Goal: Information Seeking & Learning: Compare options

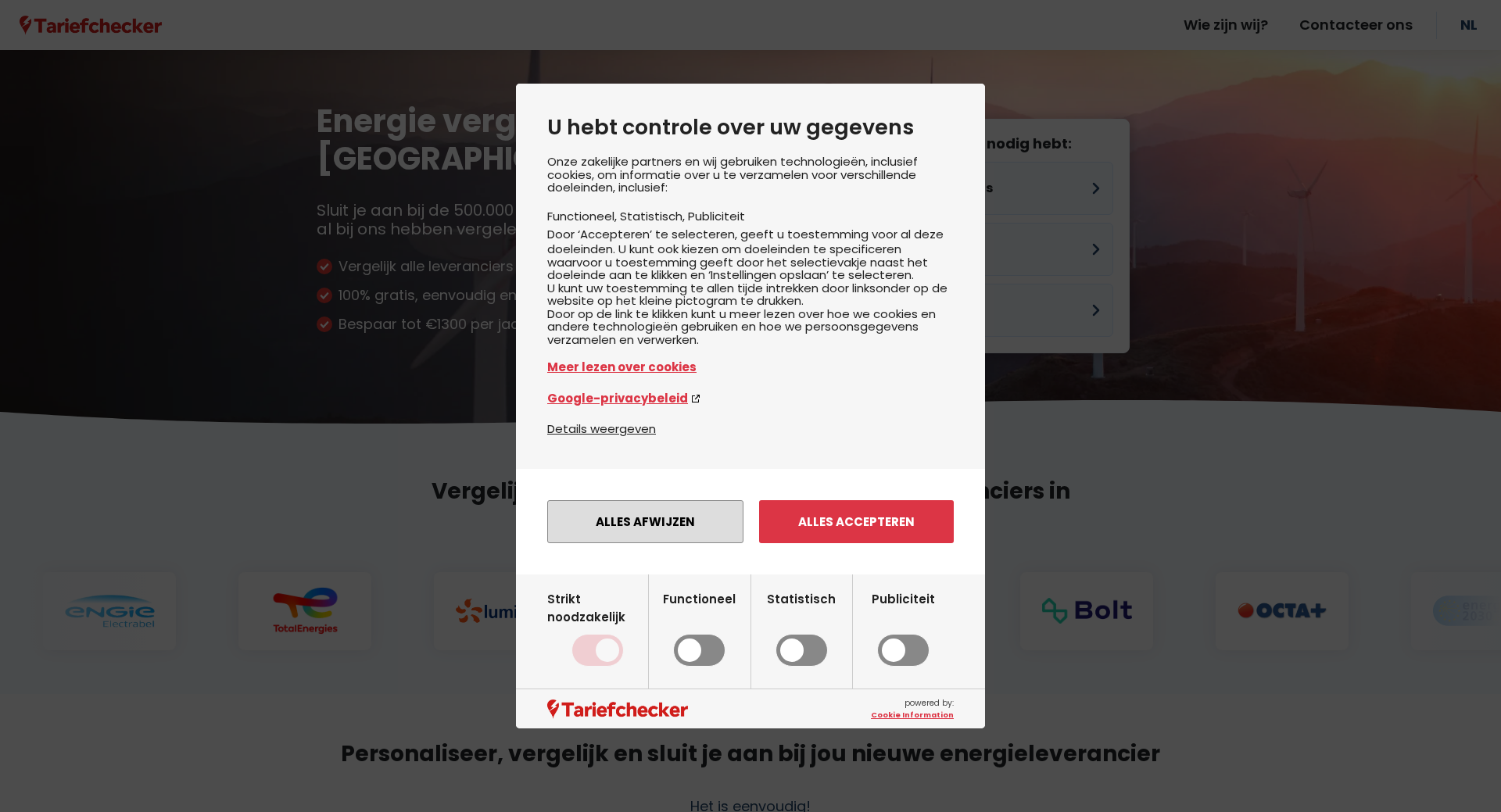
click at [679, 543] on button "Alles afwijzen" at bounding box center [645, 521] width 196 height 43
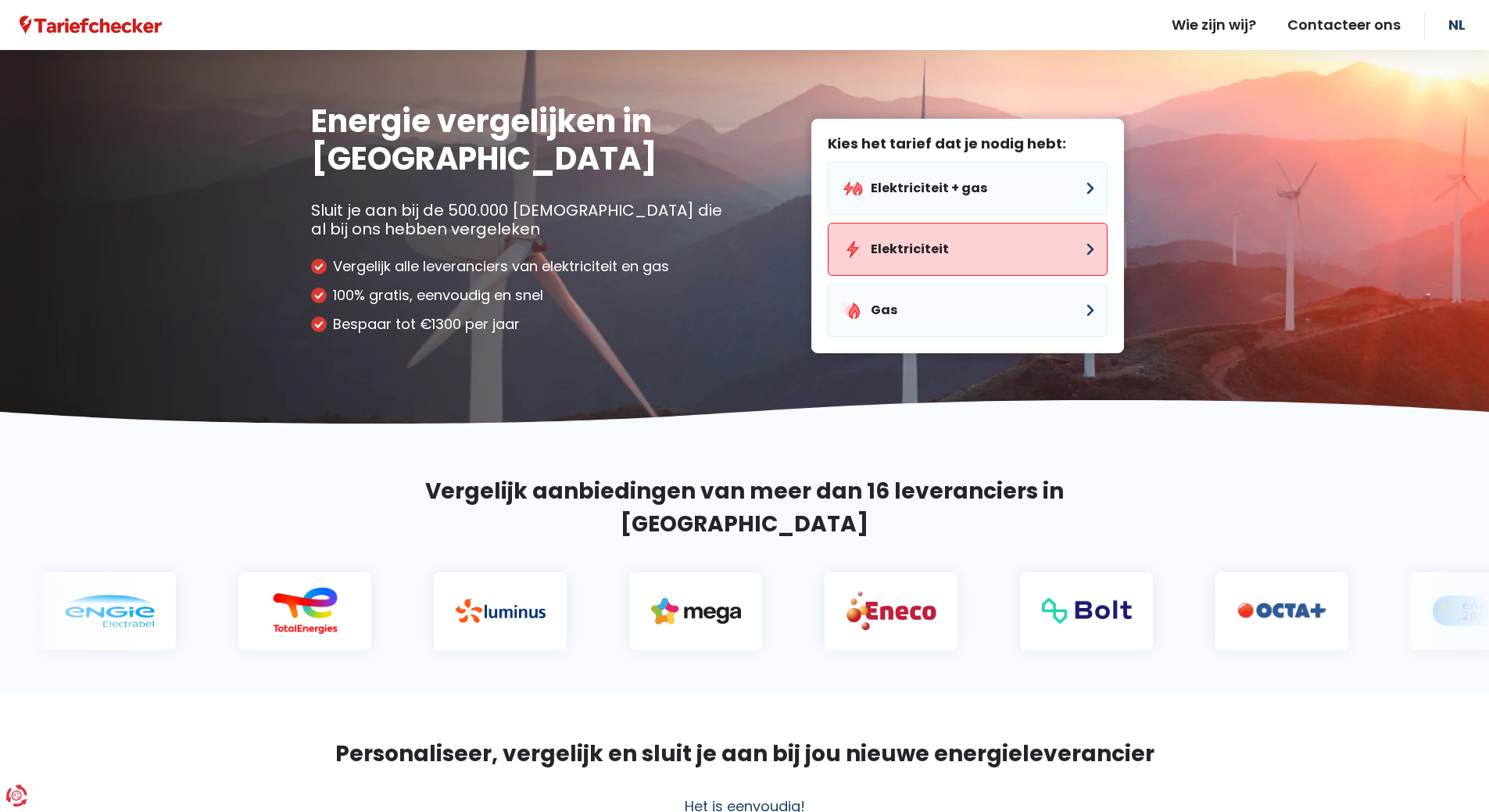
click at [994, 245] on button "Elektriciteit" at bounding box center [968, 249] width 280 height 53
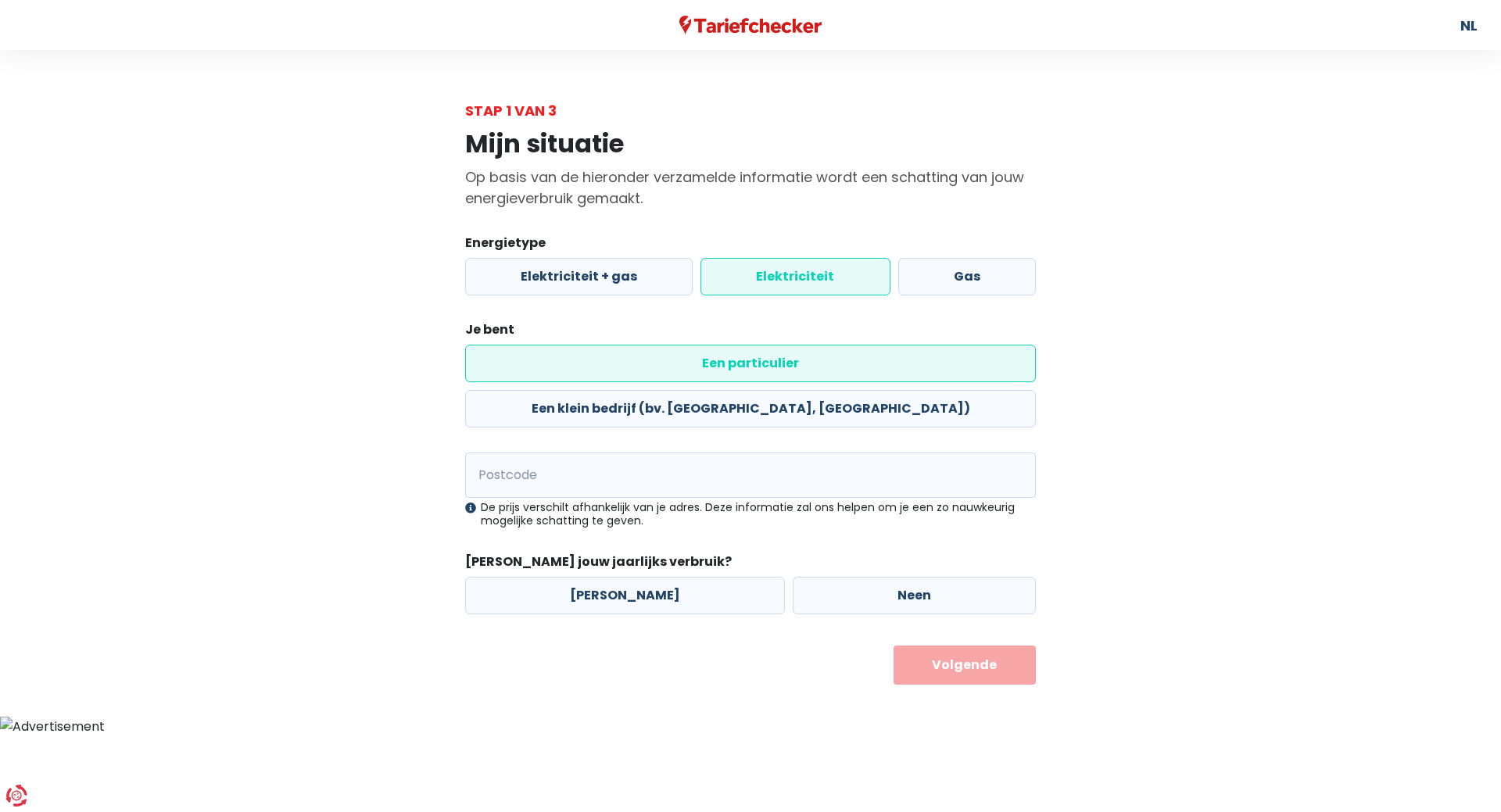
drag, startPoint x: 562, startPoint y: 360, endPoint x: 567, endPoint y: 370, distance: 11.2
click at [562, 360] on label "Een particulier" at bounding box center [750, 363] width 571 height 38
click at [562, 360] on input "Een particulier" at bounding box center [750, 363] width 571 height 38
click at [561, 453] on input "Postcode" at bounding box center [750, 475] width 571 height 46
type input "9571"
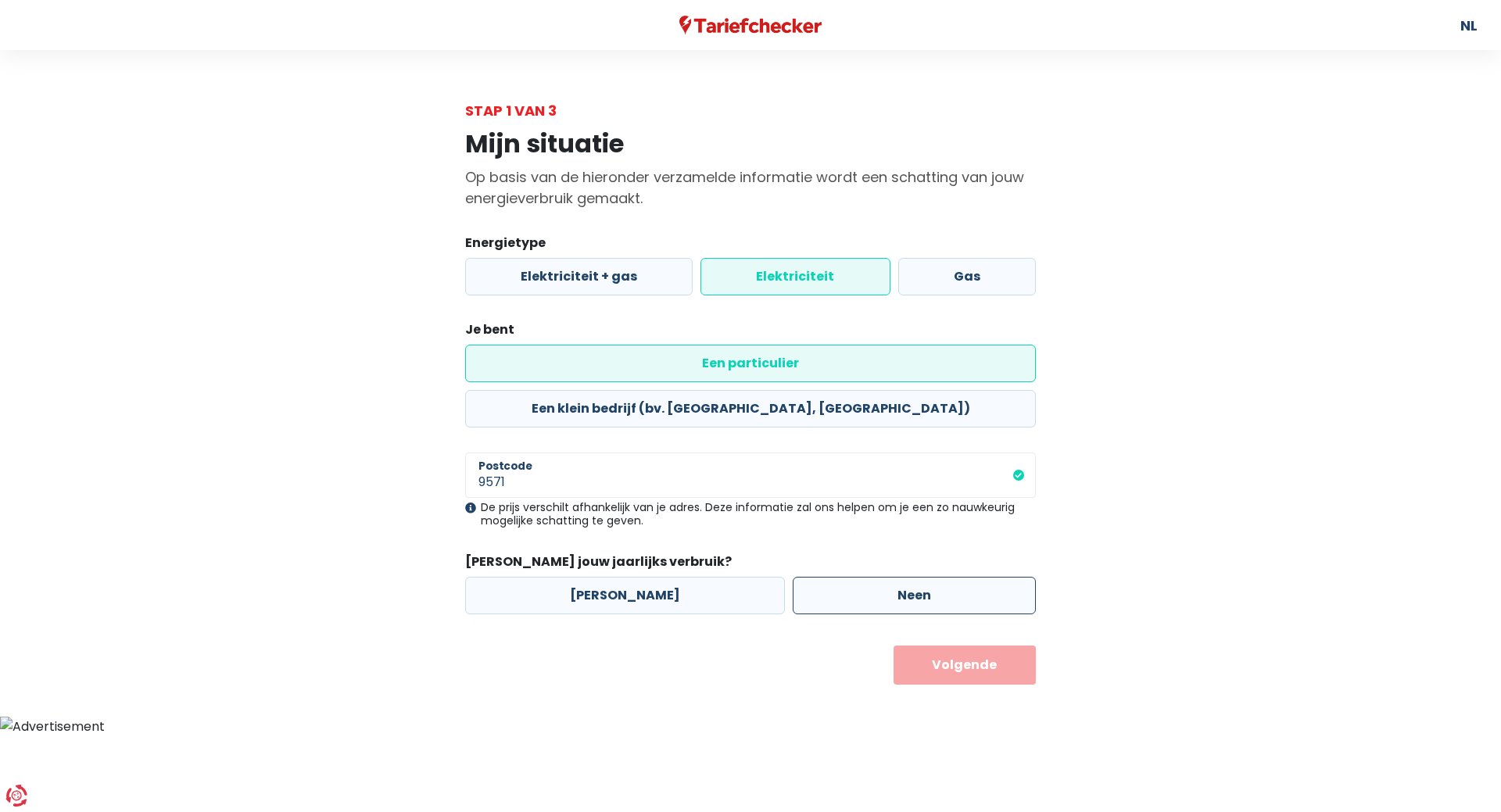
click at [904, 577] on label "Neen" at bounding box center [914, 596] width 243 height 38
click at [904, 577] on input "Neen" at bounding box center [914, 596] width 243 height 38
radio input "true"
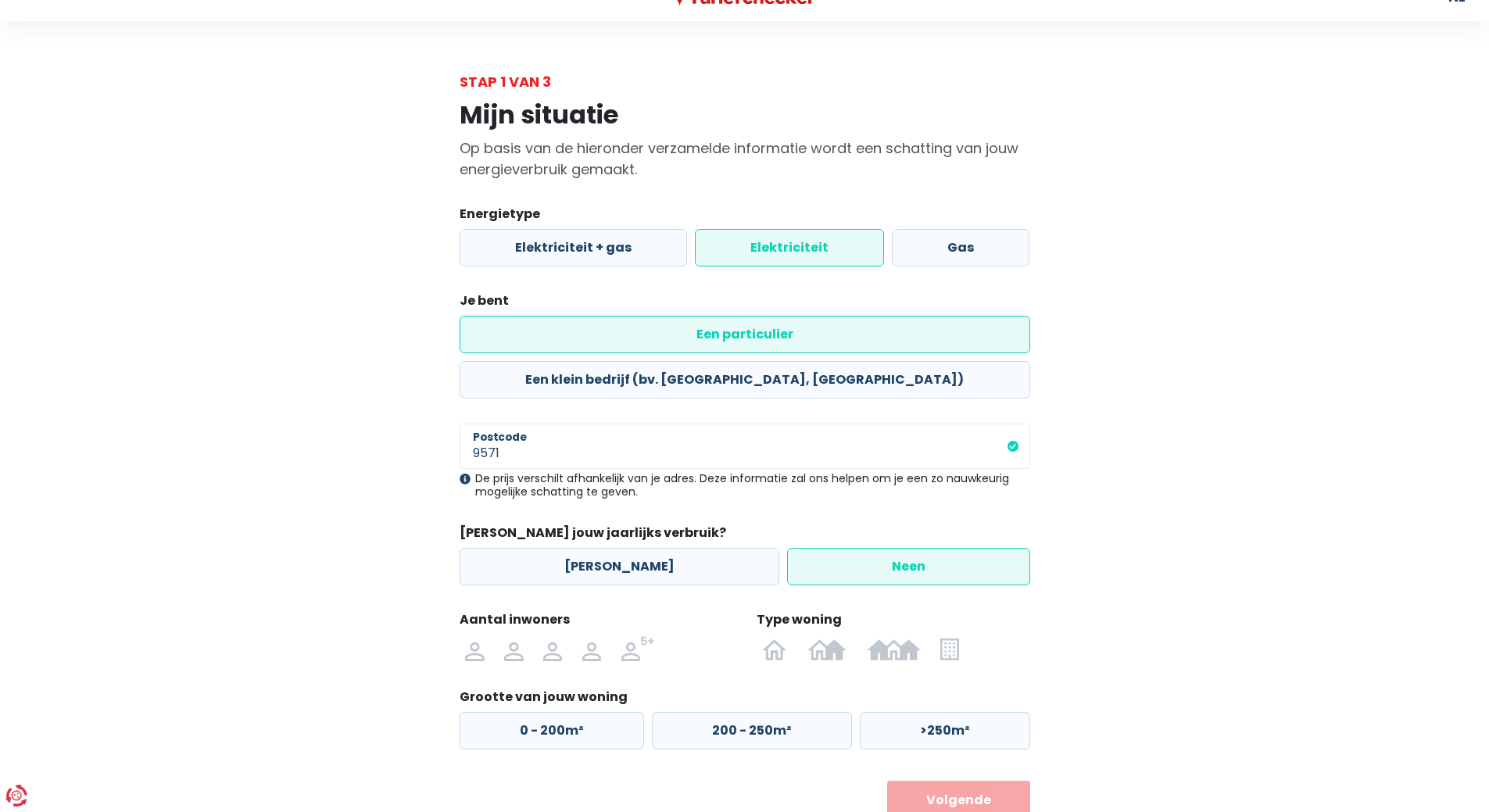
scroll to position [43, 0]
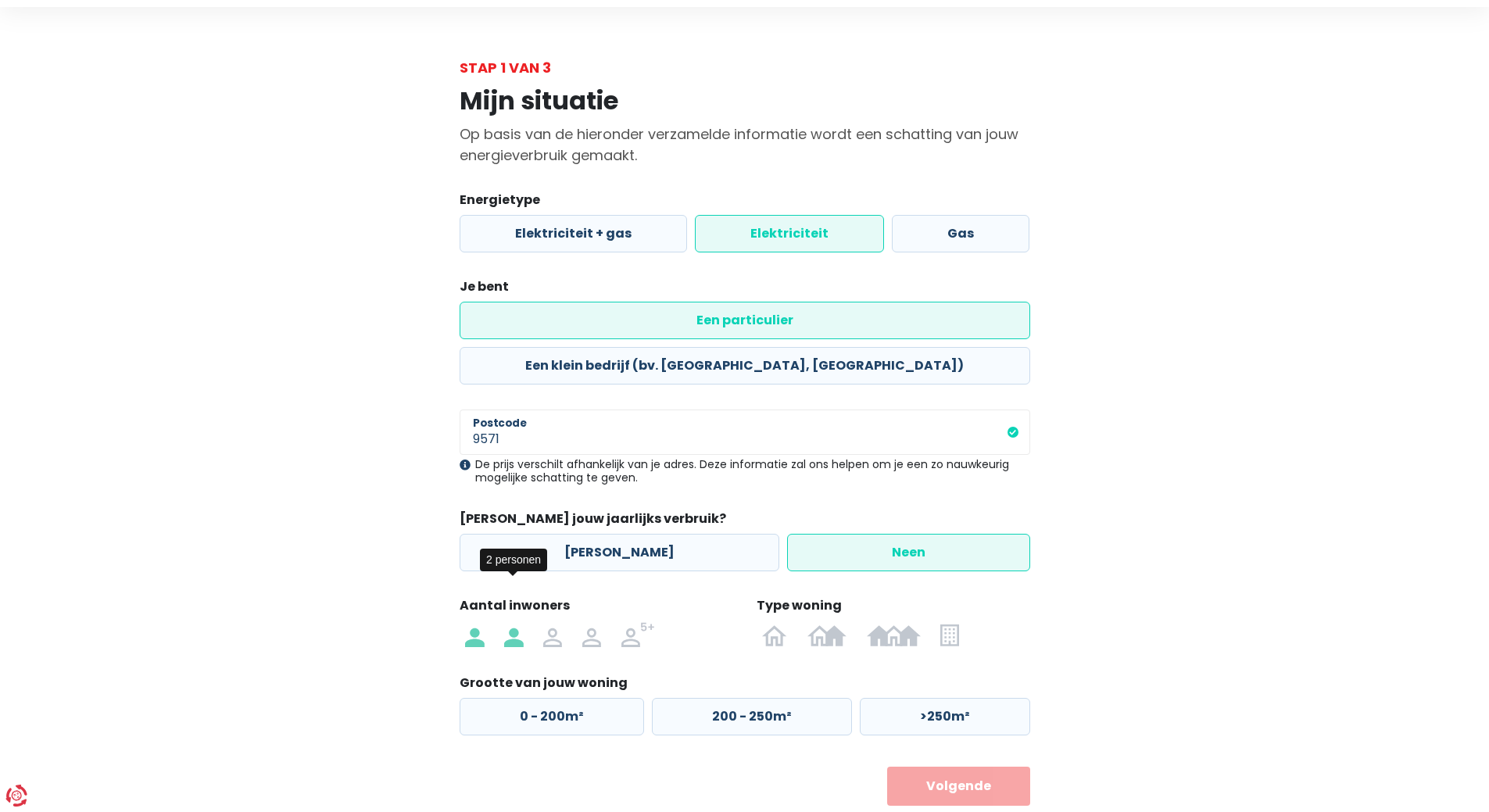
click at [514, 622] on img at bounding box center [513, 635] width 19 height 25
click at [514, 622] on input "radio" at bounding box center [513, 635] width 39 height 25
radio input "true"
click at [835, 622] on img at bounding box center [827, 635] width 39 height 25
click at [835, 622] on input "radio" at bounding box center [827, 635] width 59 height 25
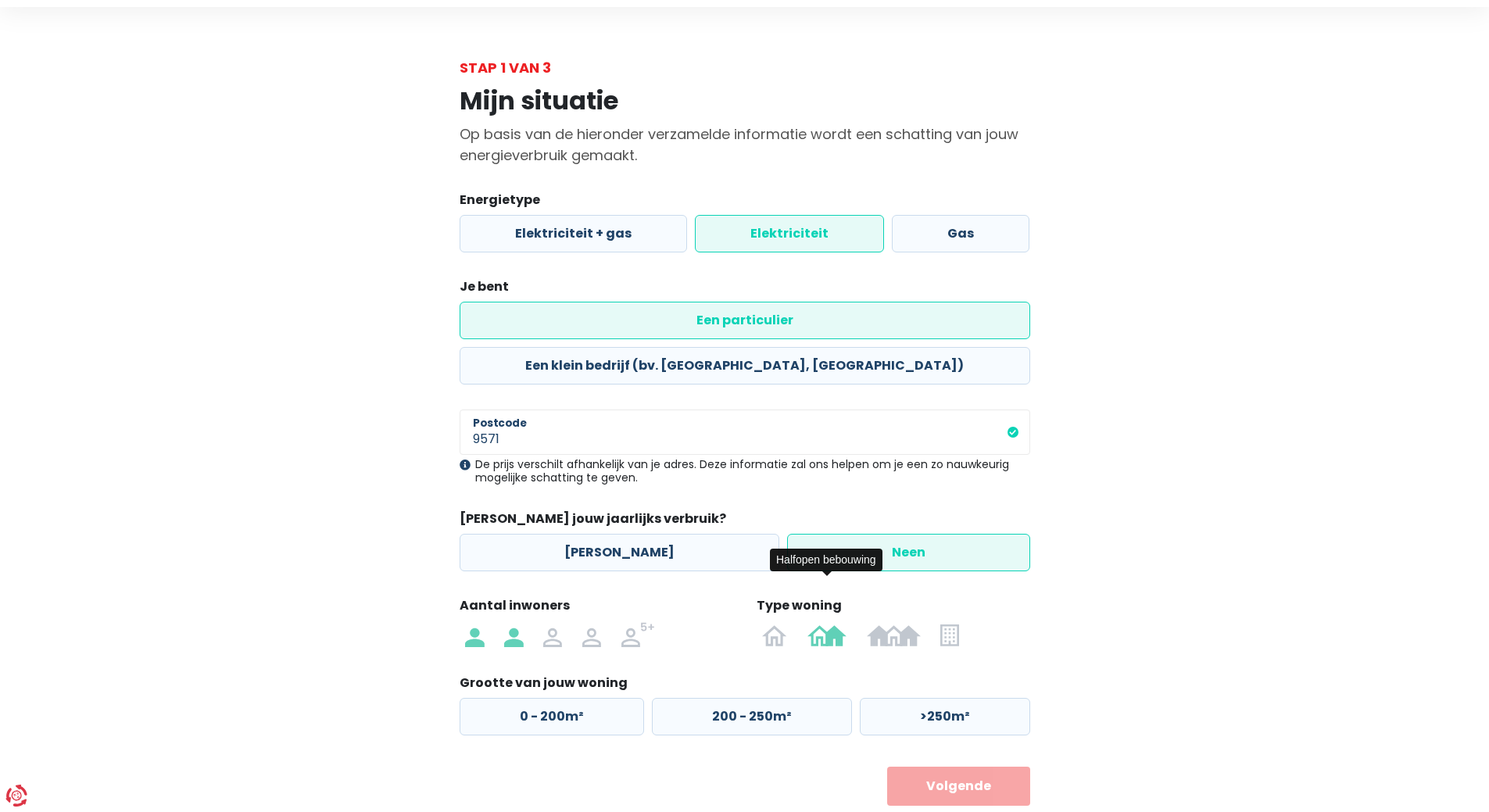
radio input "true"
click at [574, 698] on label "0 - 125m²" at bounding box center [551, 717] width 182 height 38
click at [574, 698] on input "0 - 125m²" at bounding box center [551, 717] width 182 height 38
radio input "true"
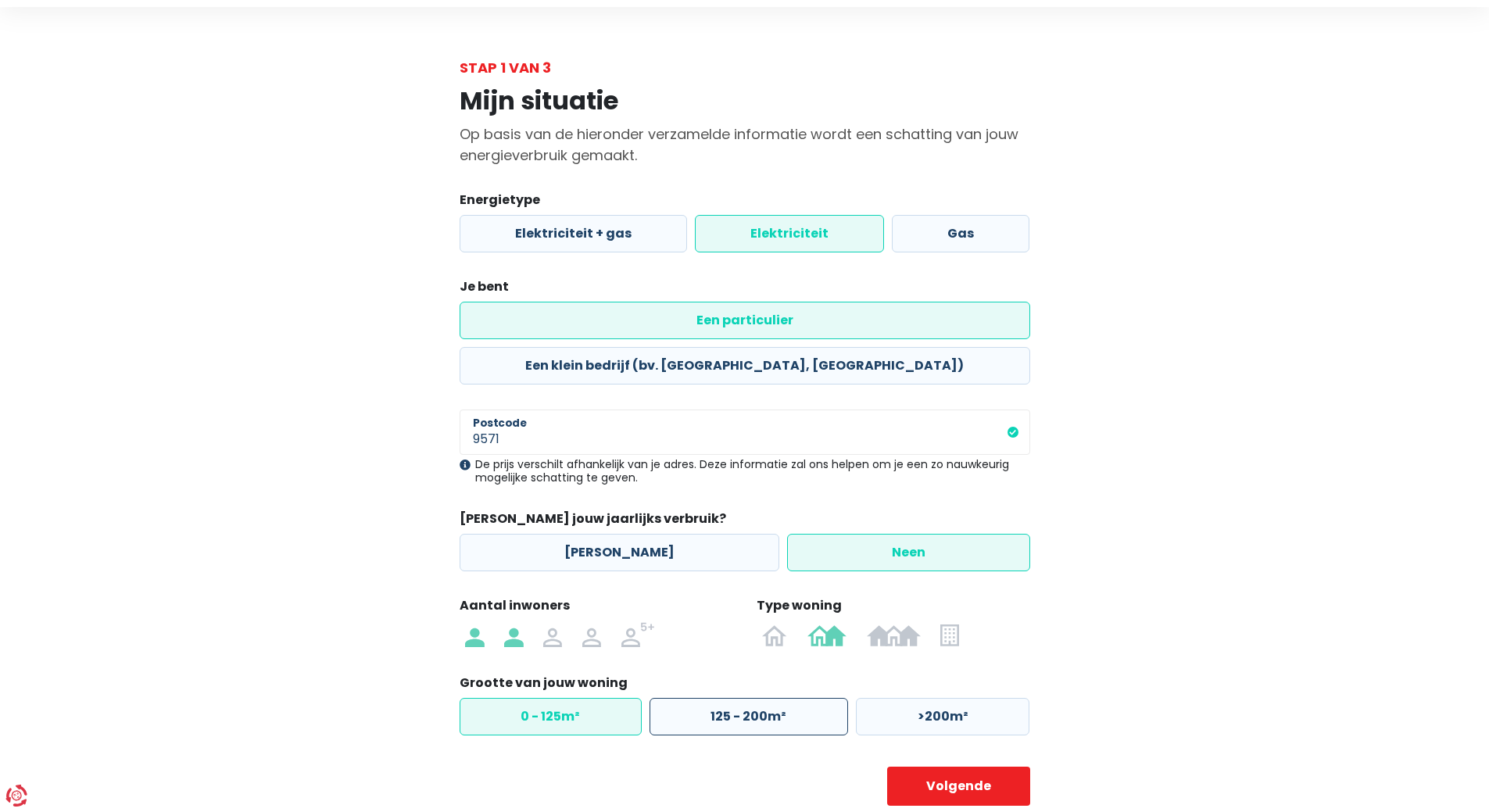
click at [740, 698] on label "125 - 200m²" at bounding box center [749, 717] width 199 height 38
click at [740, 698] on input "125 - 200m²" at bounding box center [749, 717] width 199 height 38
radio input "true"
radio input "false"
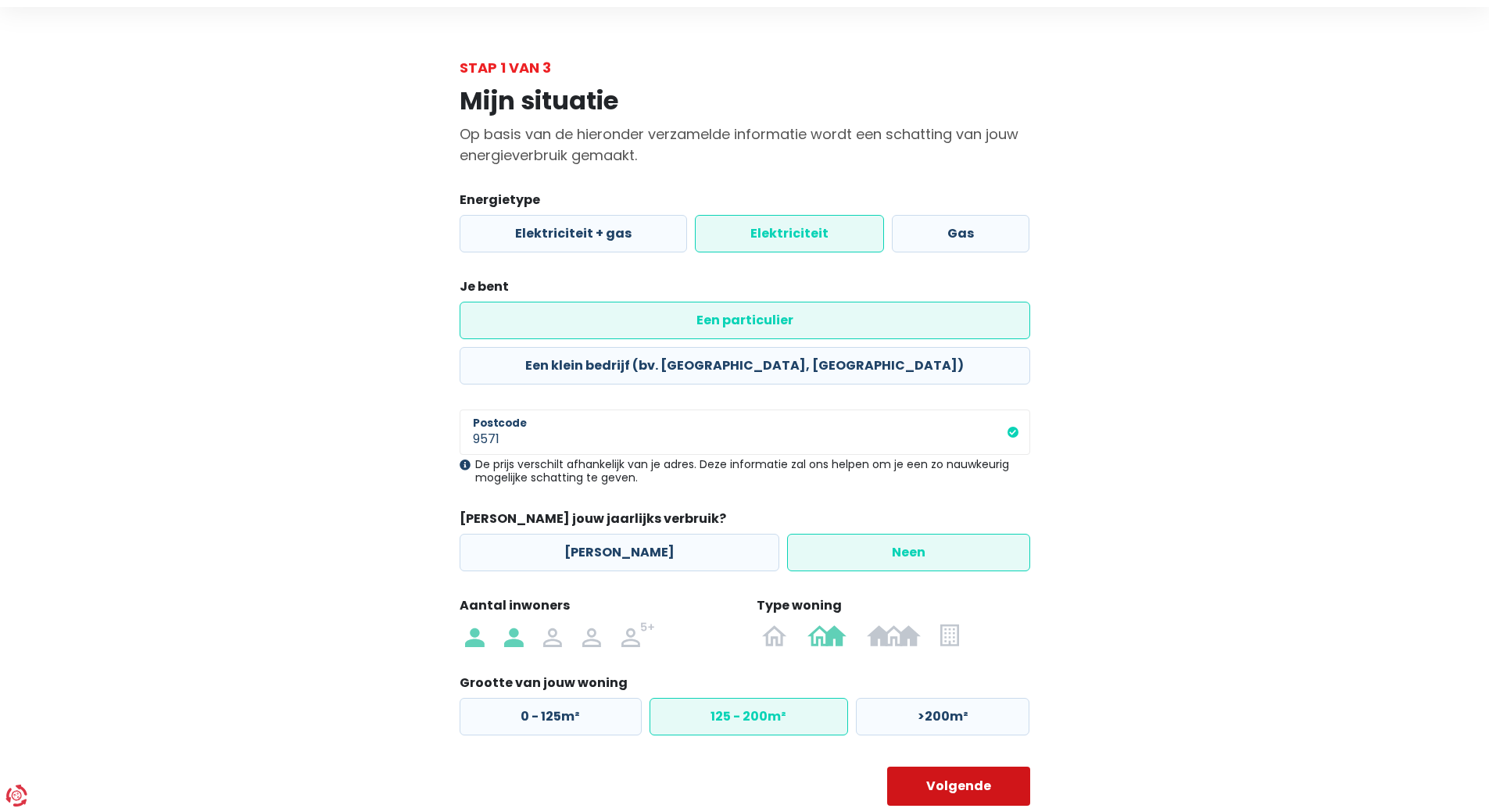
click at [974, 766] on button "Volgende" at bounding box center [959, 786] width 143 height 39
select select
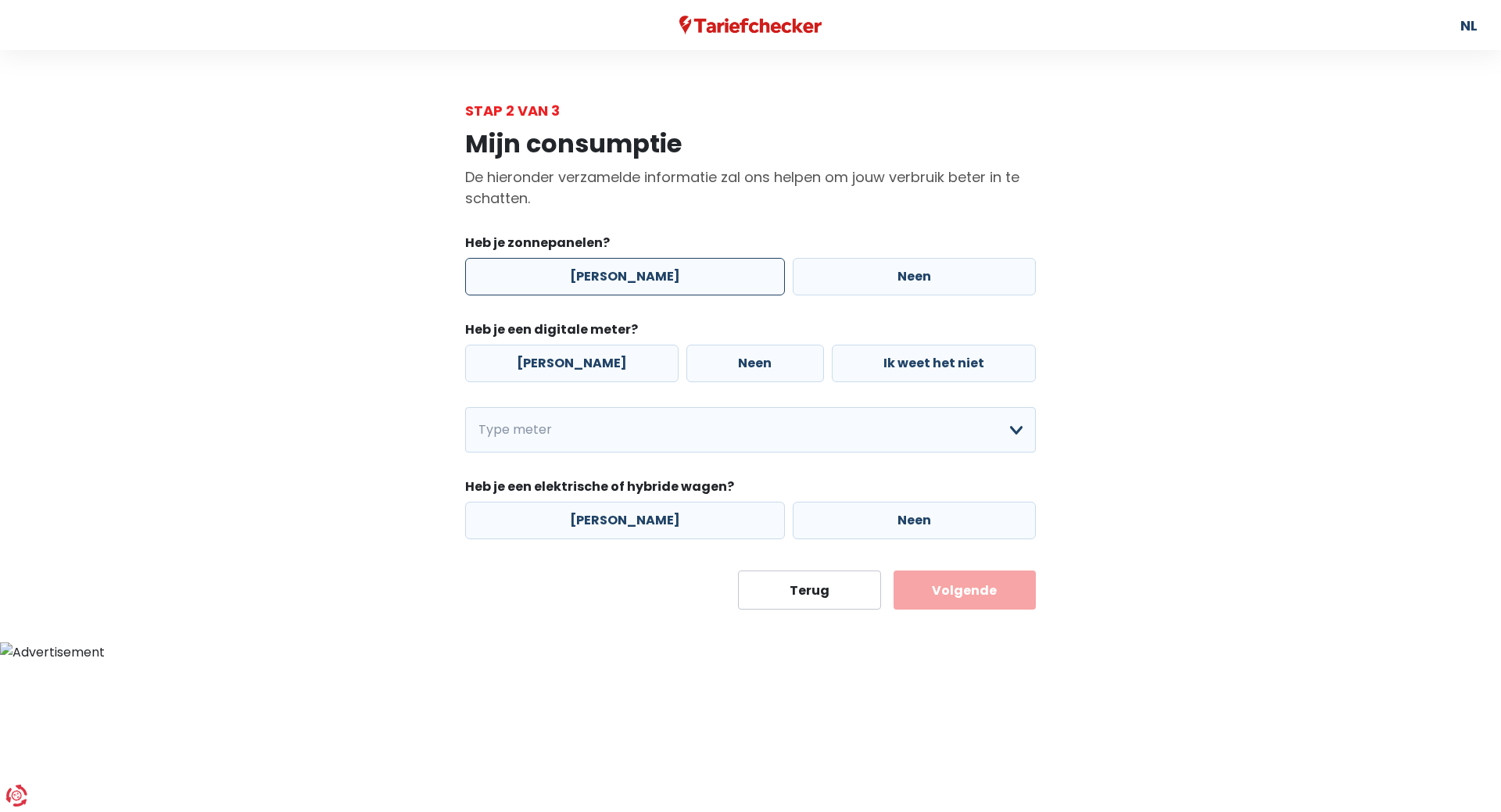
click at [618, 274] on label "[PERSON_NAME]" at bounding box center [625, 276] width 320 height 38
click at [618, 274] on input "[PERSON_NAME]" at bounding box center [625, 276] width 320 height 38
radio input "true"
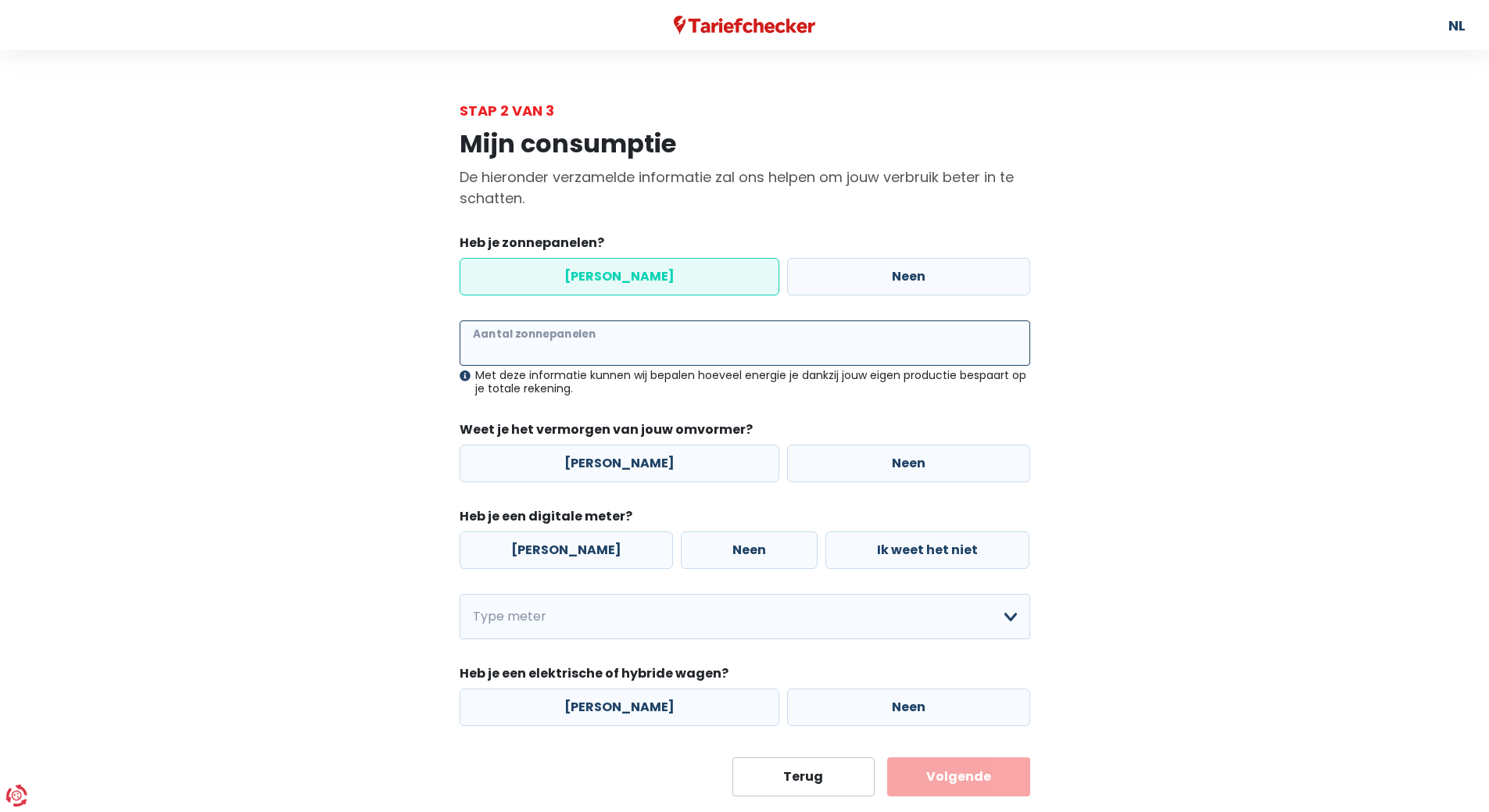
click at [606, 343] on input "Aantal zonnepanelen" at bounding box center [745, 343] width 571 height 46
type input "35"
click at [892, 477] on label "Neen" at bounding box center [909, 463] width 243 height 38
click at [892, 477] on input "Neen" at bounding box center [909, 463] width 243 height 38
radio input "true"
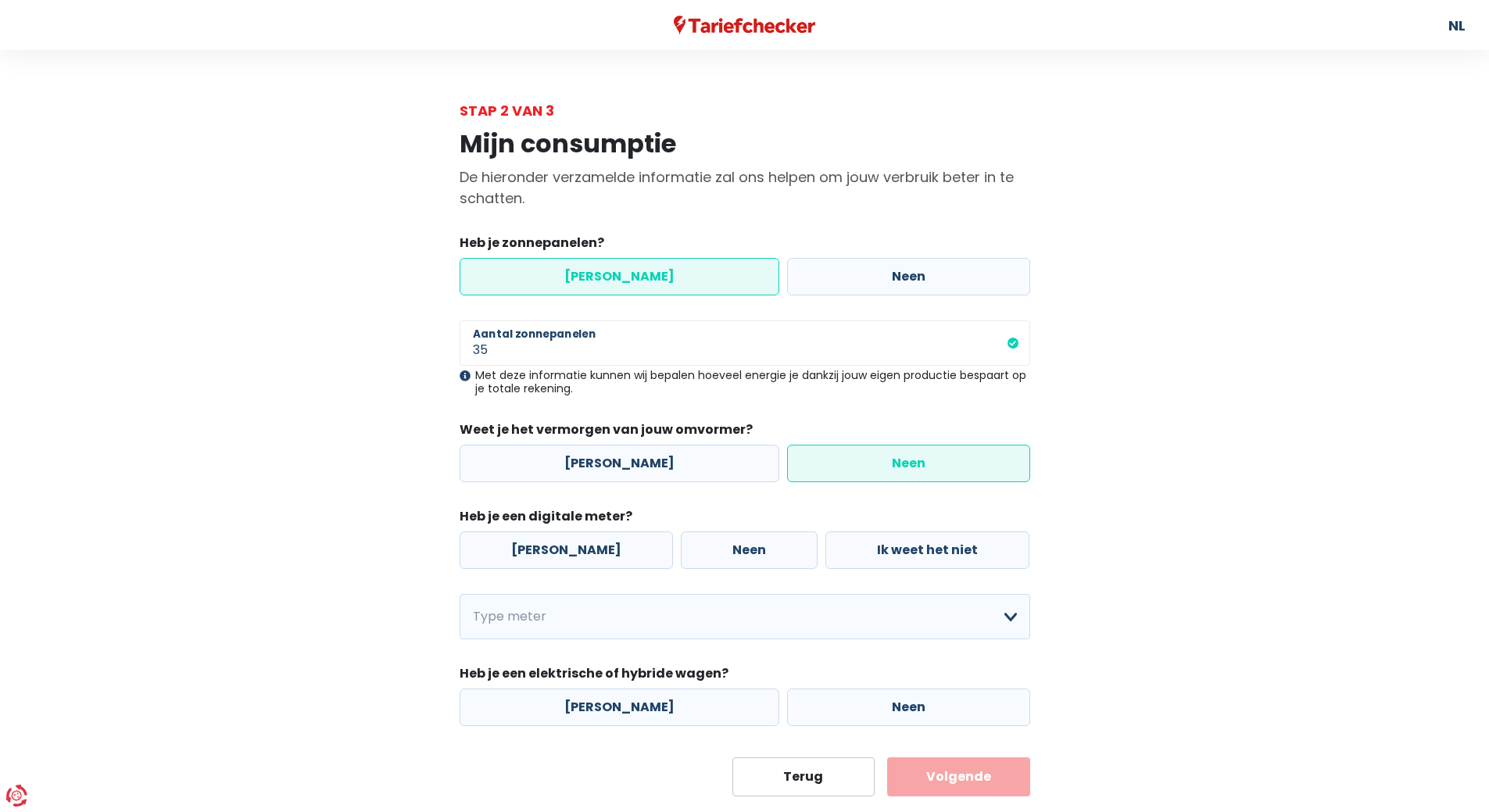
scroll to position [36, 0]
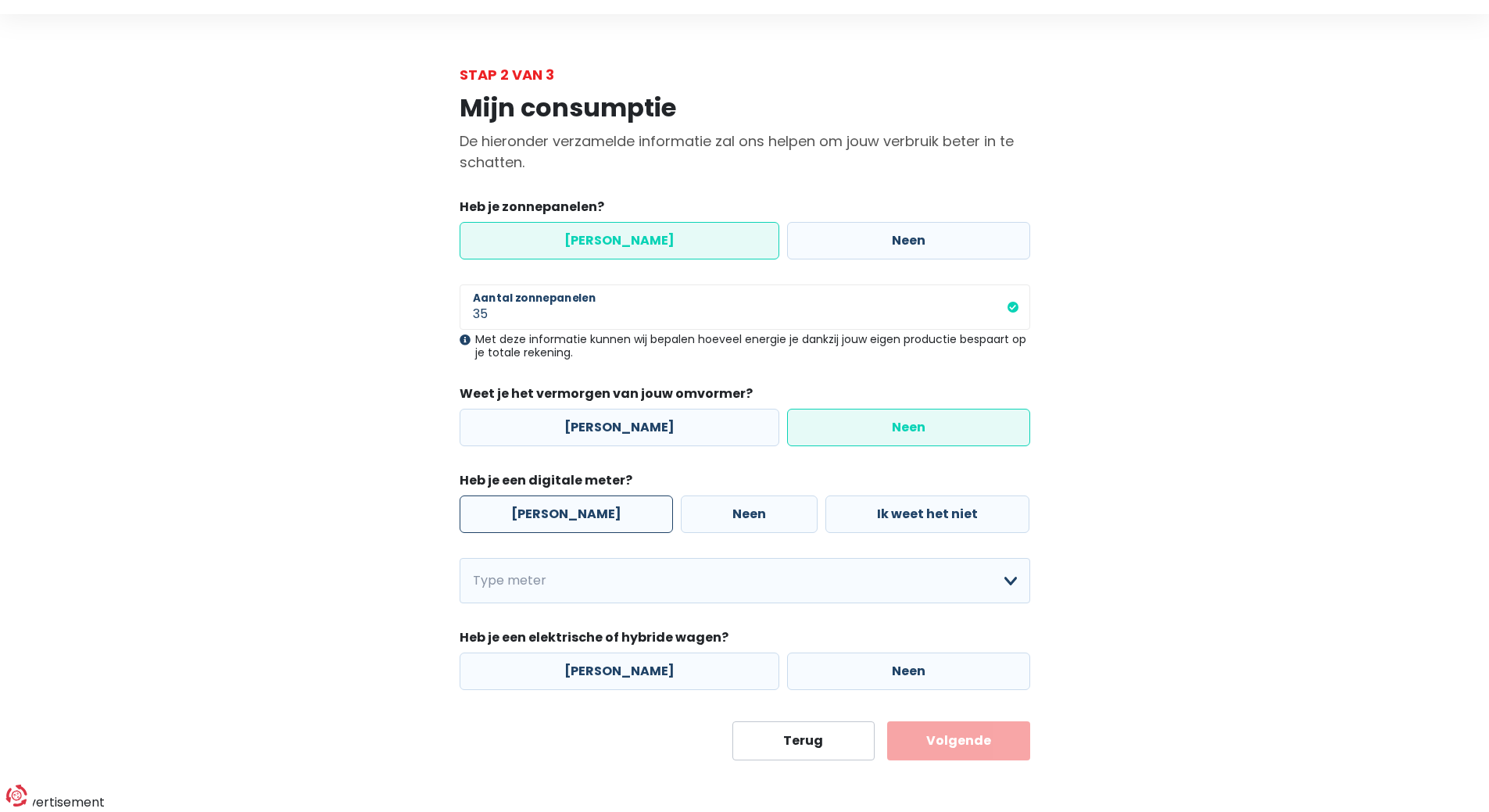
click at [537, 520] on label "[PERSON_NAME]" at bounding box center [566, 514] width 214 height 38
click at [537, 520] on input "[PERSON_NAME]" at bounding box center [566, 514] width 214 height 38
radio input "true"
click at [760, 588] on select "Enkelvoudig Tweevoudig Enkelvoudig + uitsluitend nachttarief Tweevoudig + uitsl…" at bounding box center [745, 580] width 571 height 46
select select "day_single_rate"
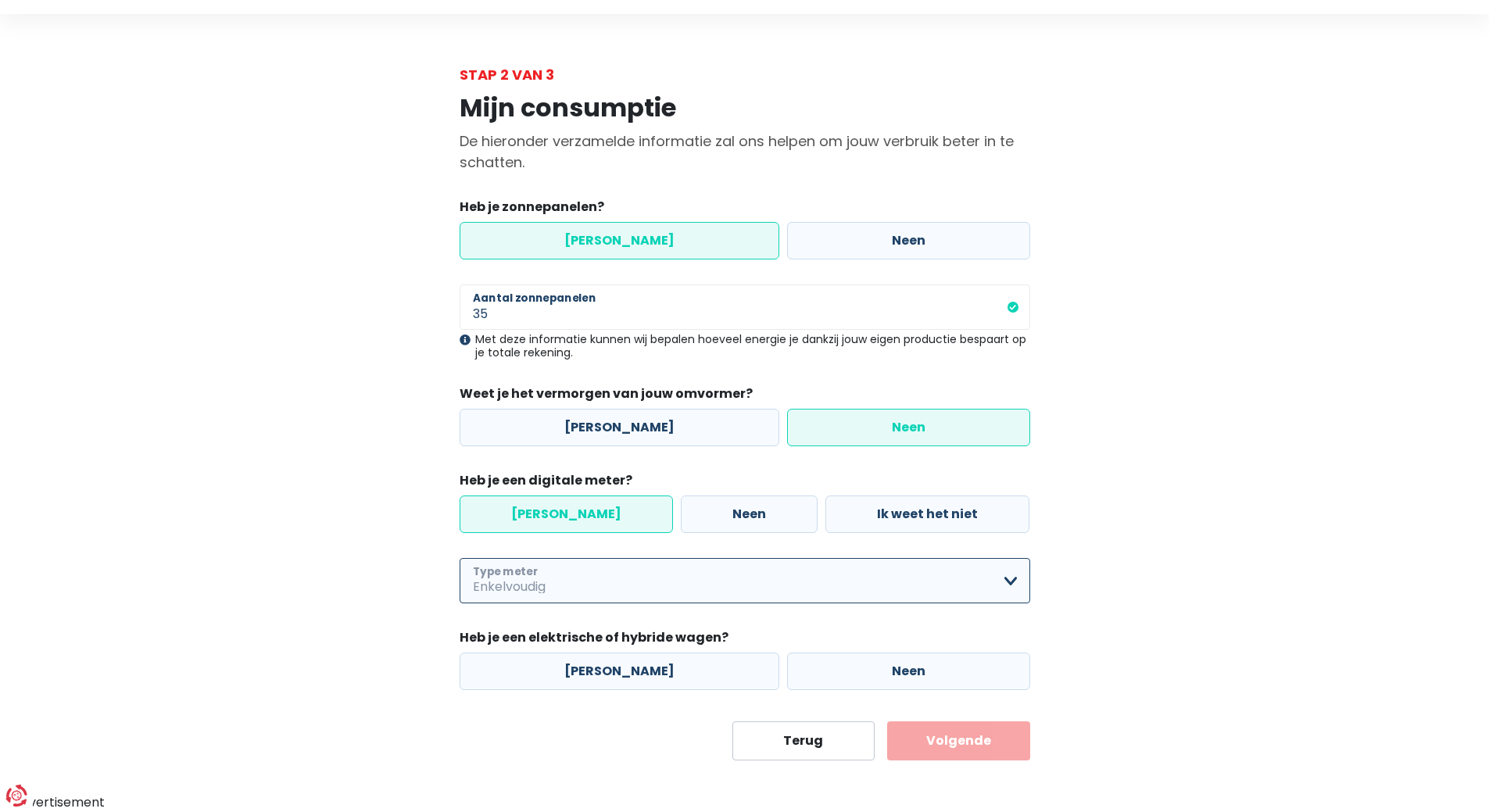
click at [460, 558] on select "Enkelvoudig Tweevoudig Enkelvoudig + uitsluitend nachttarief Tweevoudig + uitsl…" at bounding box center [745, 580] width 571 height 46
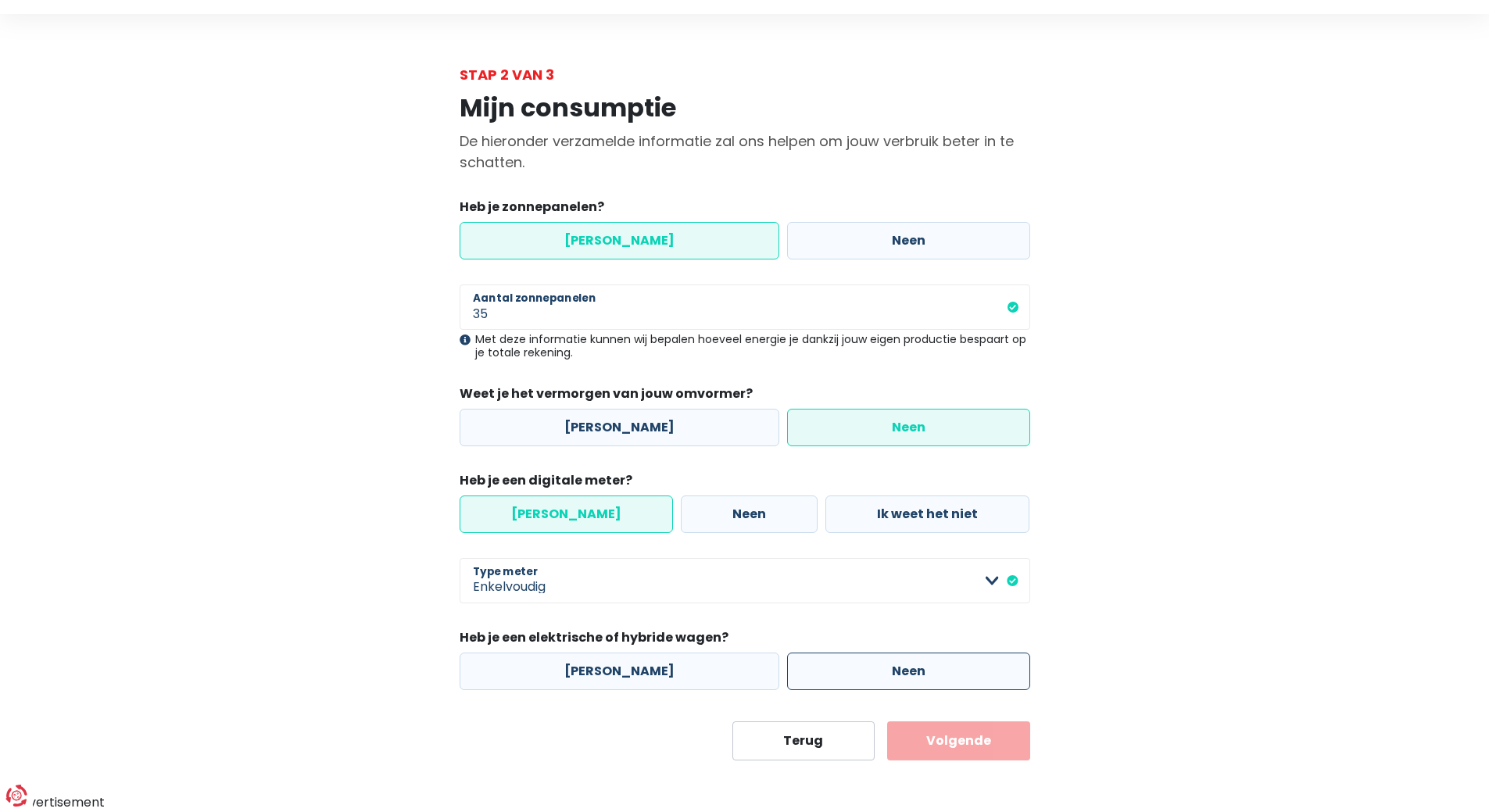
click at [884, 678] on label "Neen" at bounding box center [909, 672] width 243 height 38
click at [884, 678] on input "Neen" at bounding box center [909, 672] width 243 height 38
radio input "true"
click at [977, 740] on button "Volgende" at bounding box center [959, 741] width 143 height 39
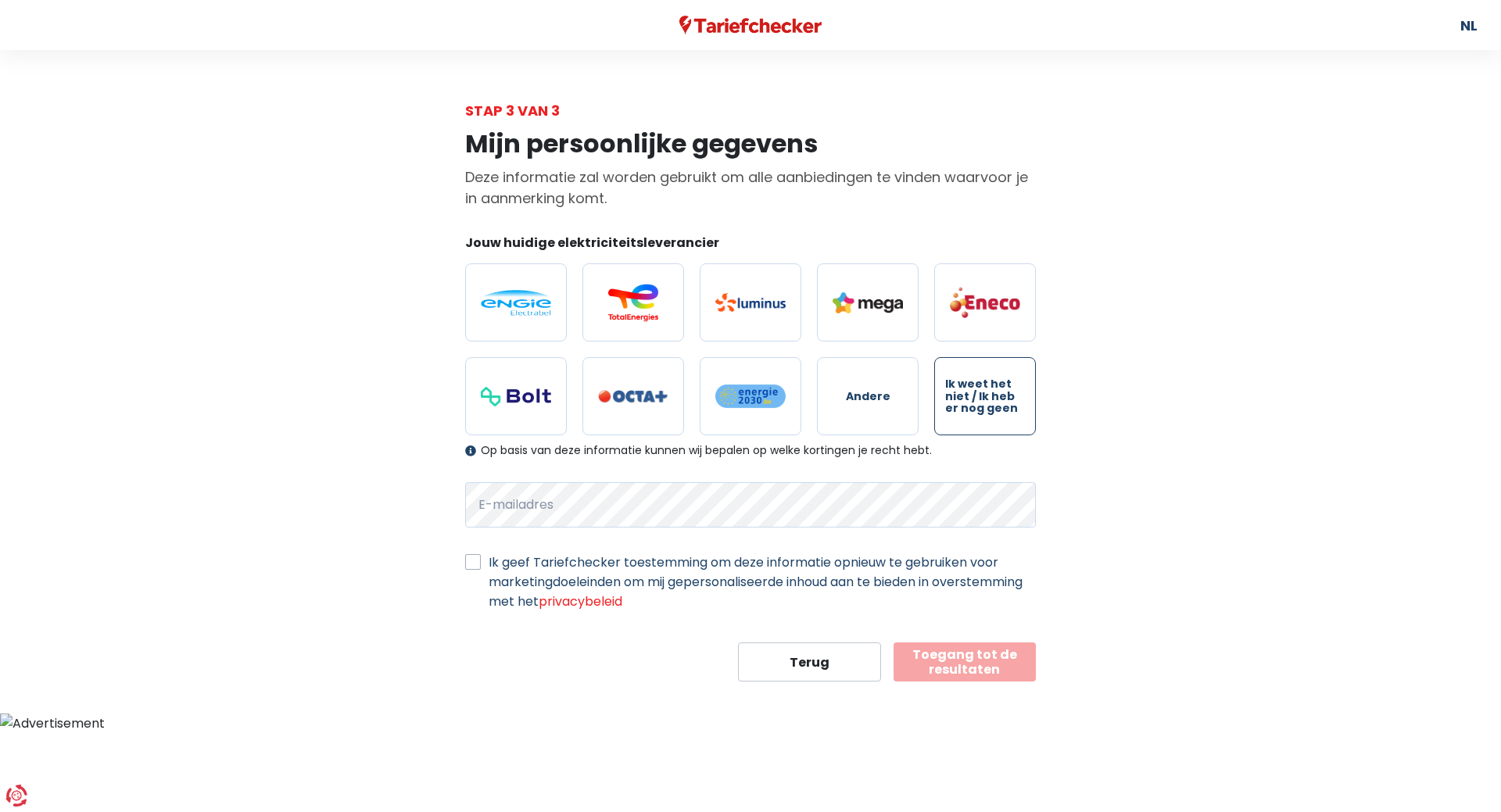
click at [1001, 404] on span "Ik weet het niet / Ik heb er nog geen" at bounding box center [985, 396] width 80 height 36
click at [1001, 404] on input "Ik weet het niet / Ik heb er nog geen" at bounding box center [986, 395] width 102 height 78
radio input "true"
click at [488, 565] on label "Ik geef Tariefchecker toestemming om deze informatie opnieuw te gebruiken voor …" at bounding box center [762, 582] width 547 height 59
click at [467, 565] on input "Ik geef Tariefchecker toestemming om deze informatie opnieuw te gebruiken voor …" at bounding box center [472, 560] width 15 height 15
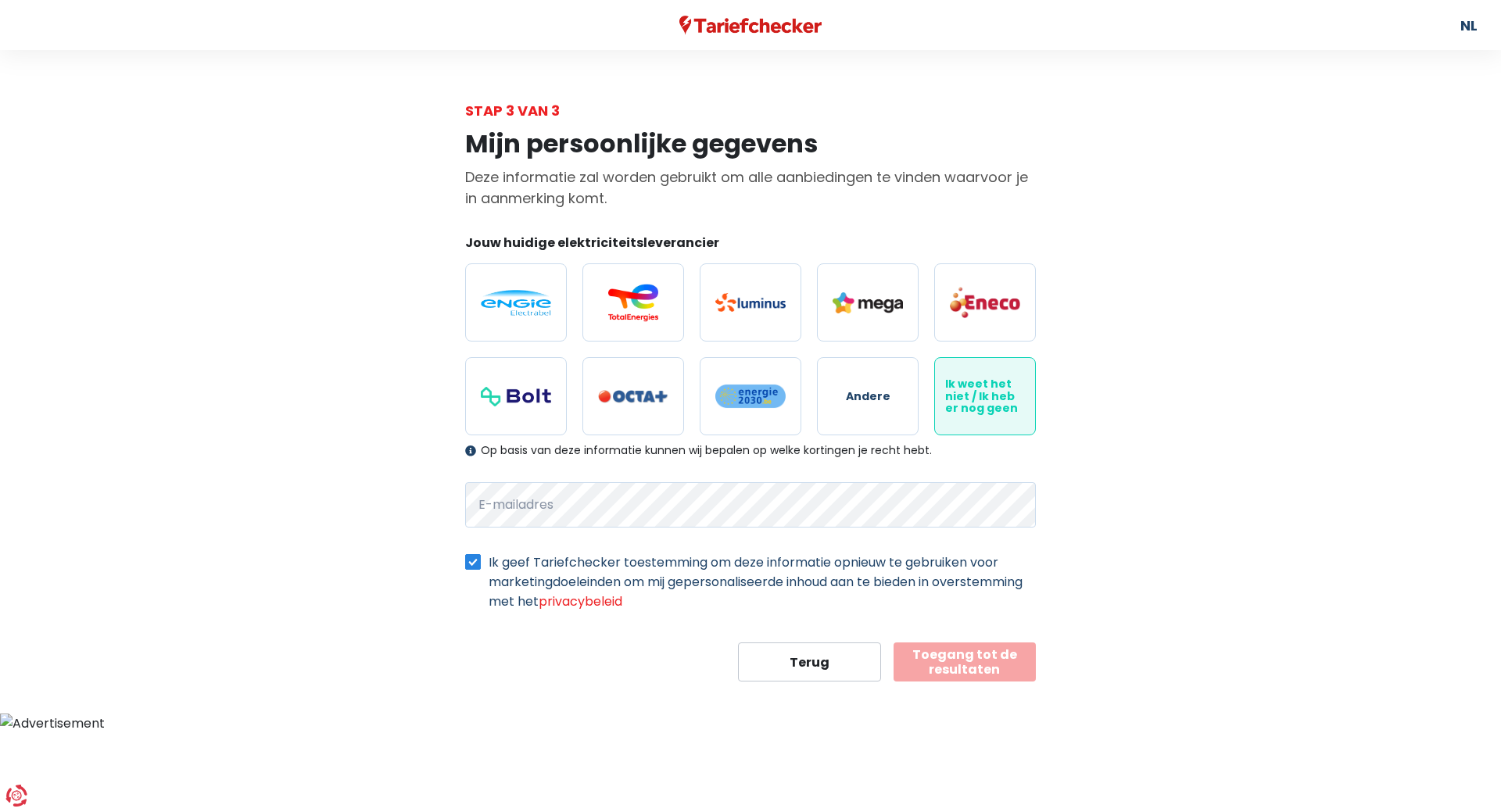
click at [488, 566] on label "Ik geef Tariefchecker toestemming om deze informatie opnieuw te gebruiken voor …" at bounding box center [762, 582] width 547 height 59
click at [470, 566] on input "Ik geef Tariefchecker toestemming om deze informatie opnieuw te gebruiken voor …" at bounding box center [472, 560] width 15 height 15
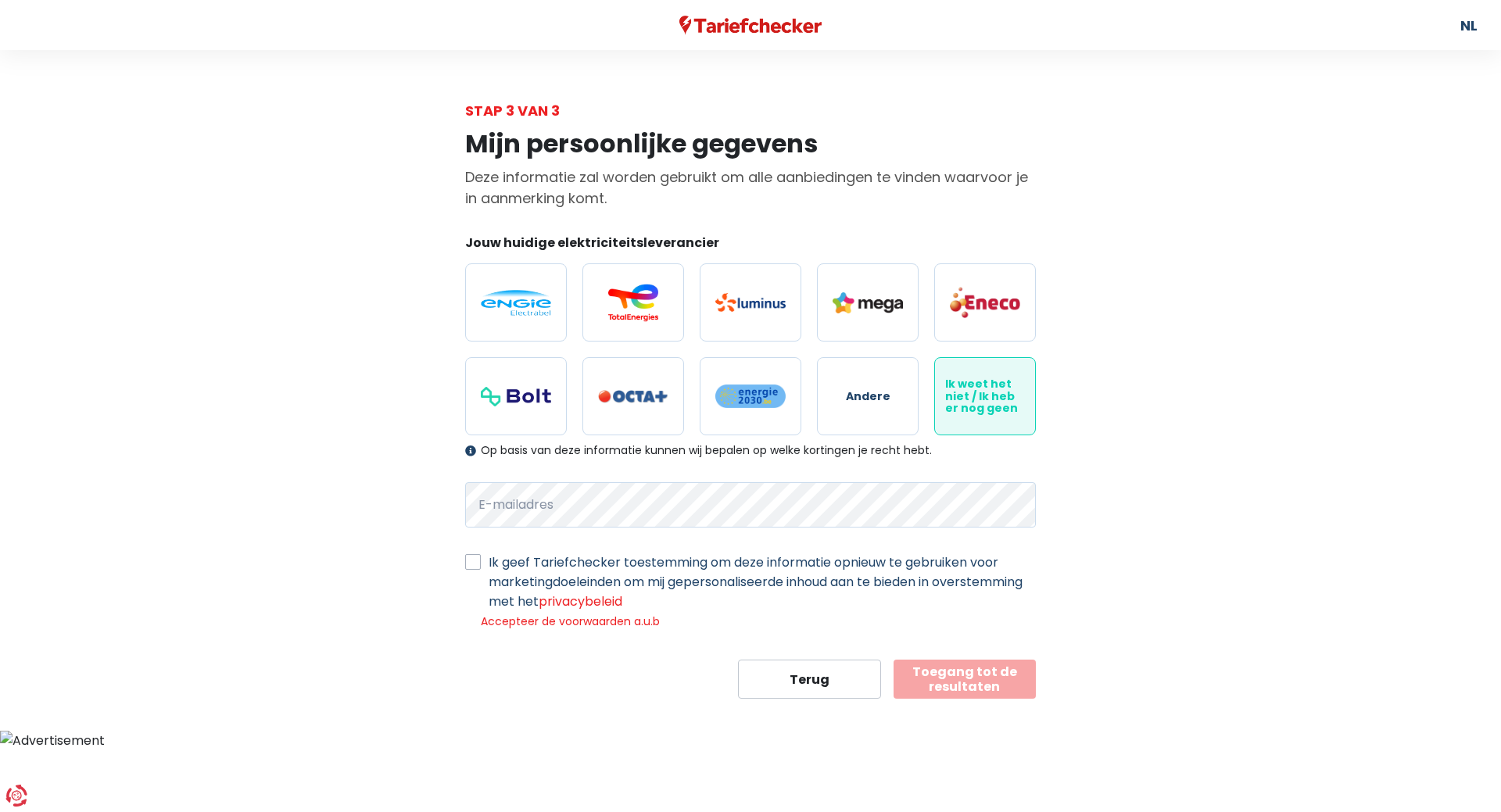
click at [488, 562] on label "Ik geef Tariefchecker toestemming om deze informatie opnieuw te gebruiken voor …" at bounding box center [762, 582] width 547 height 59
click at [474, 562] on input "Ik geef Tariefchecker toestemming om deze informatie opnieuw te gebruiken voor …" at bounding box center [472, 560] width 15 height 15
checkbox input "true"
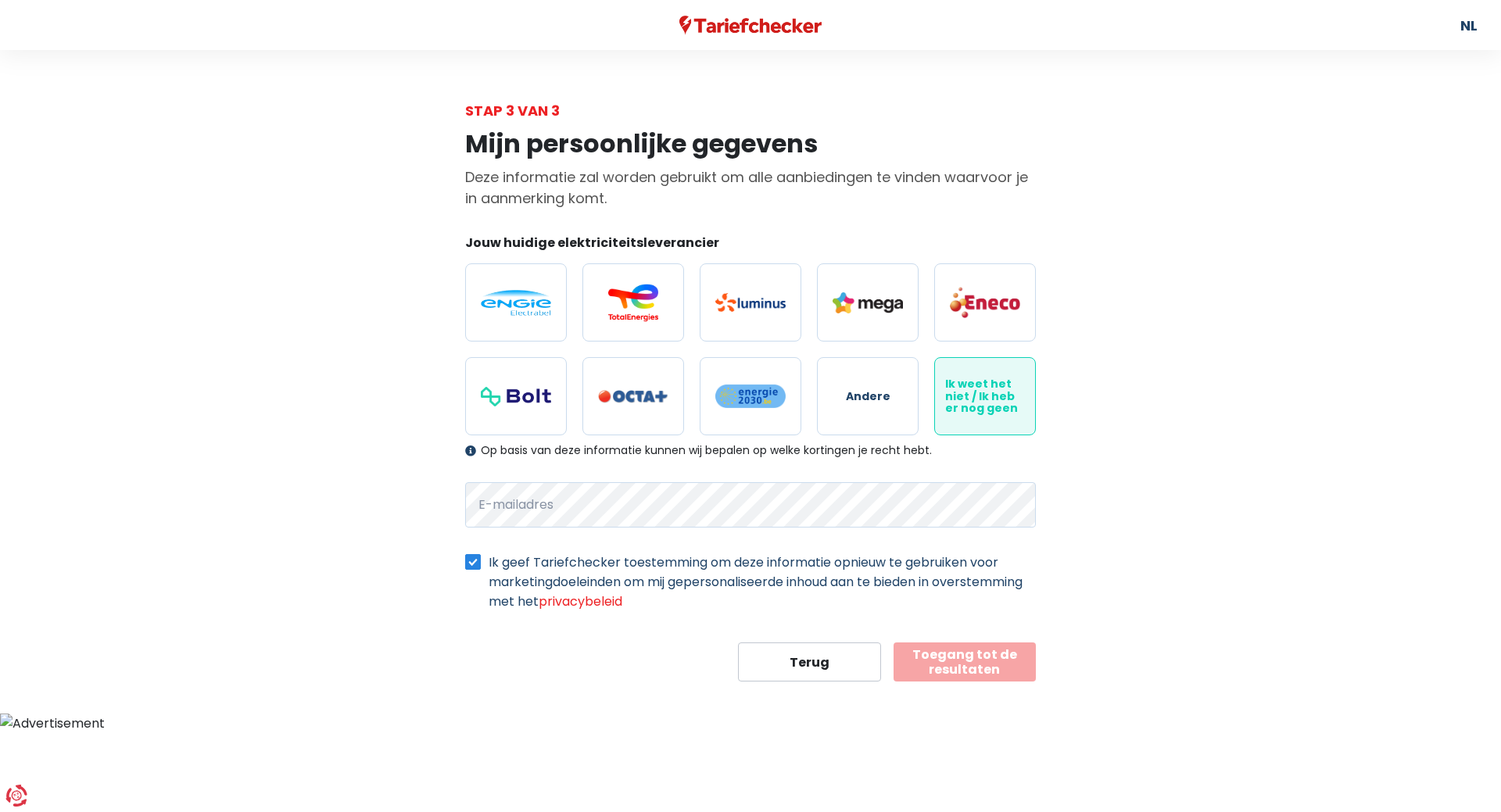
click at [971, 651] on button "Toegang tot de resultaten" at bounding box center [965, 663] width 143 height 39
